Goal: Find specific page/section: Find specific page/section

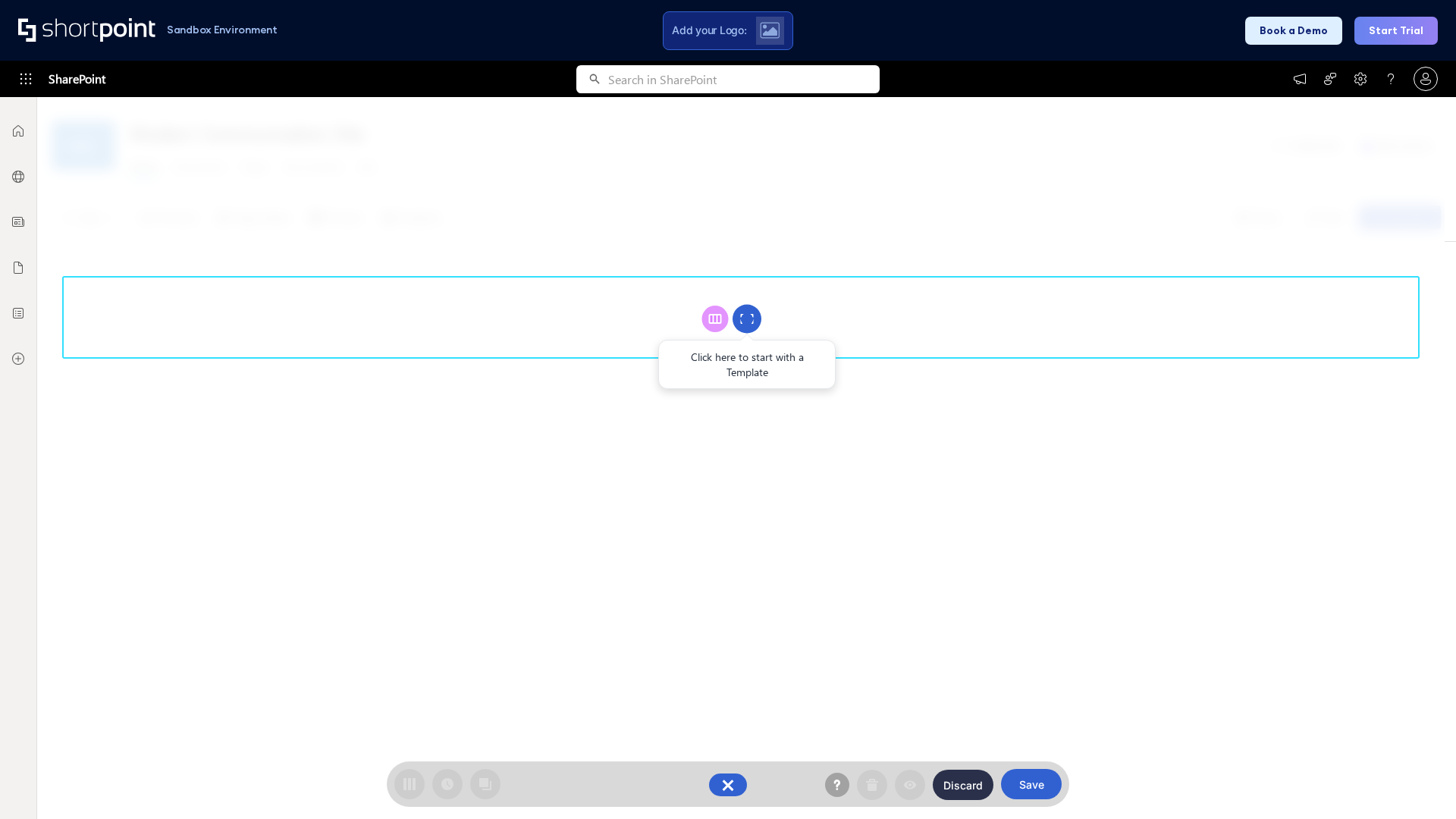
click at [746, 319] on circle at bounding box center [746, 319] width 29 height 29
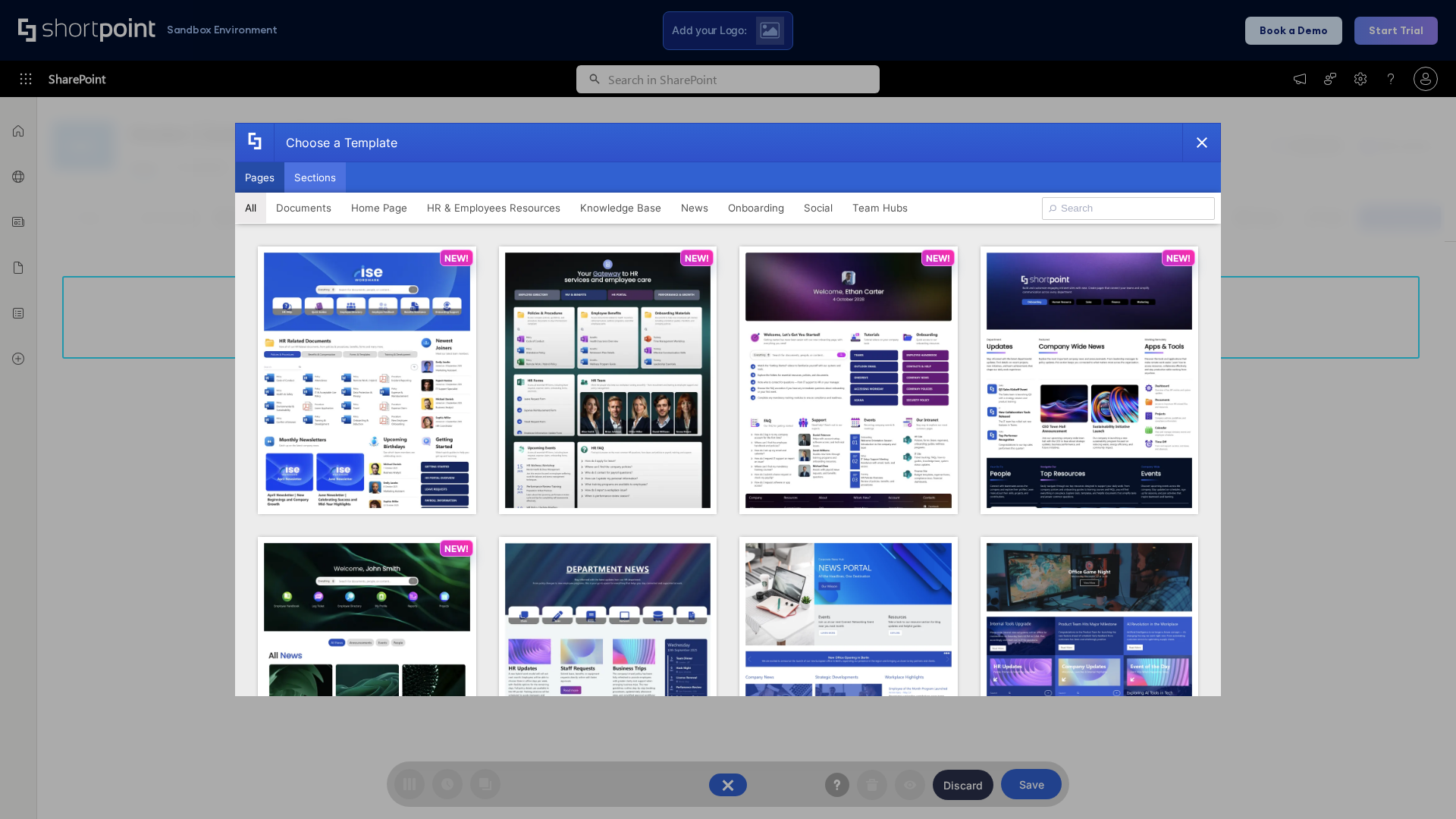
click at [315, 177] on button "Sections" at bounding box center [315, 177] width 61 height 31
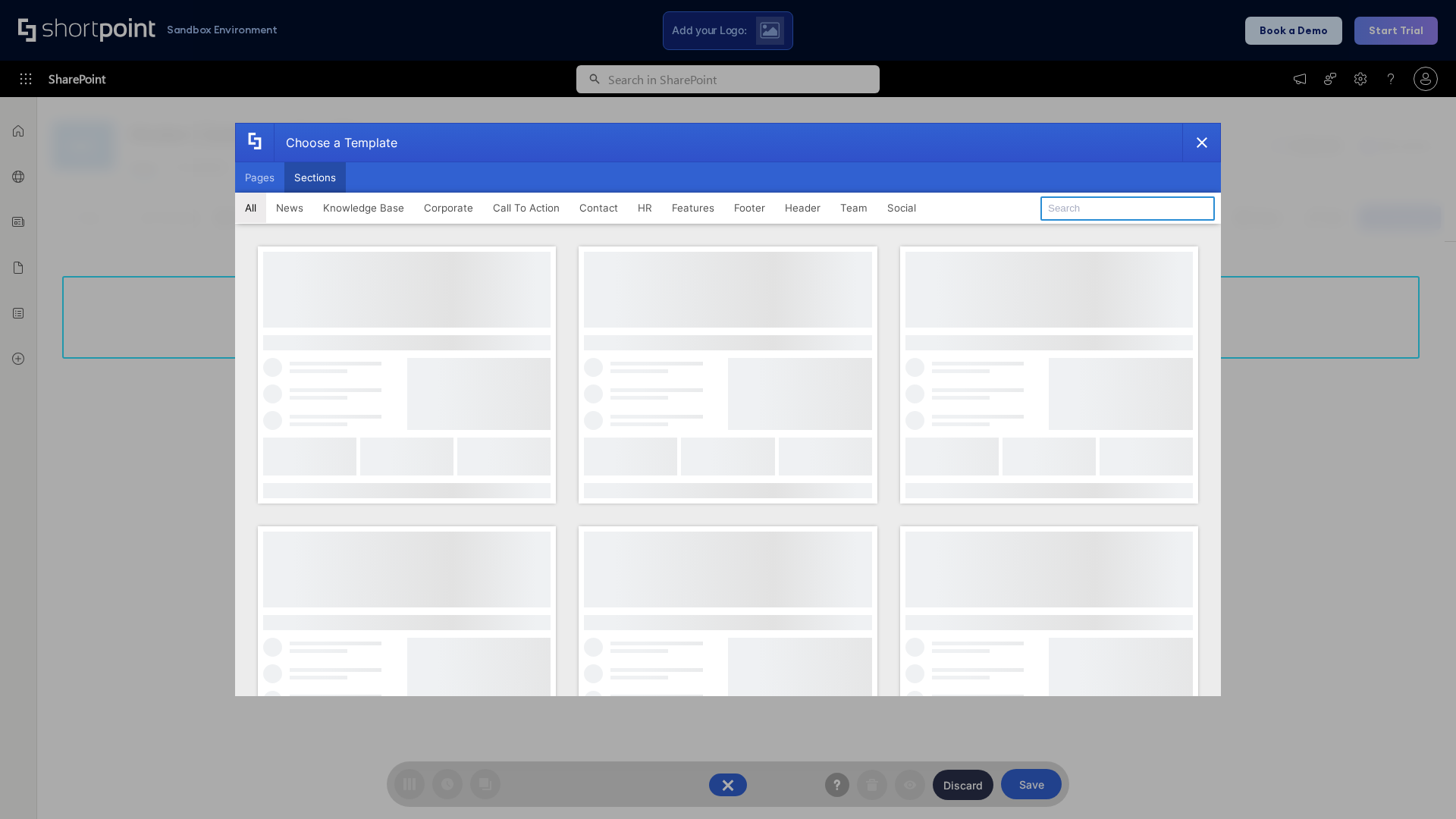
type input "Team Dashboard 1"
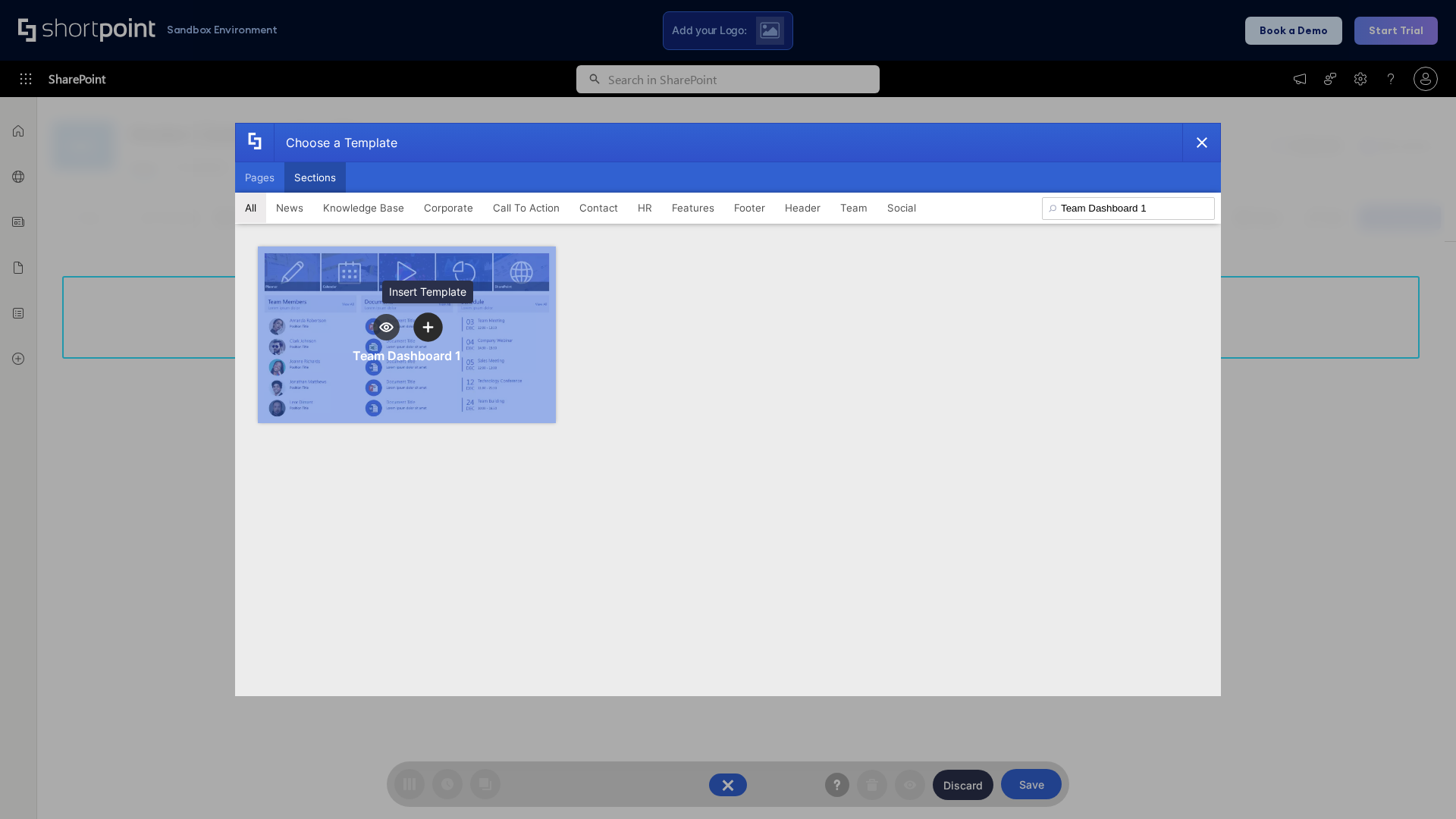
click at [428, 327] on icon "template selector" at bounding box center [428, 327] width 11 height 11
